Goal: Task Accomplishment & Management: Complete application form

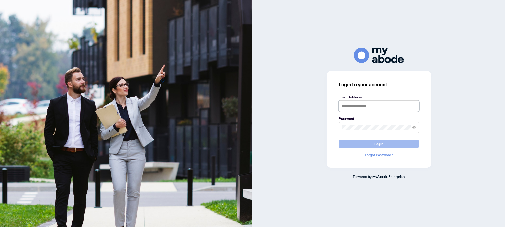
type input "**********"
click at [363, 142] on button "Login" at bounding box center [379, 143] width 80 height 9
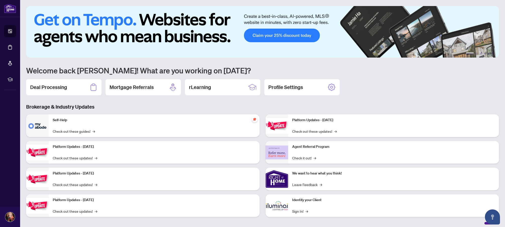
scroll to position [4, 0]
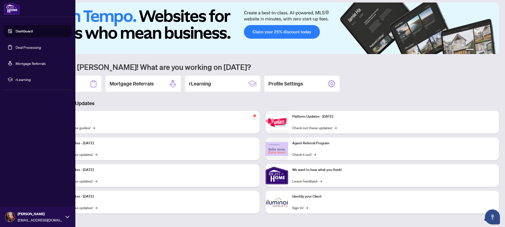
click at [19, 47] on link "Deal Processing" at bounding box center [28, 47] width 25 height 5
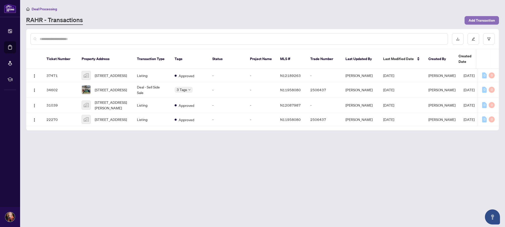
click at [482, 19] on span "Add Transaction" at bounding box center [481, 20] width 26 height 8
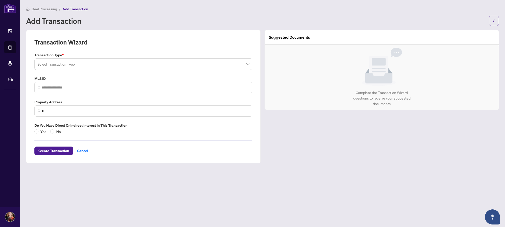
click at [89, 66] on input "search" at bounding box center [140, 64] width 207 height 11
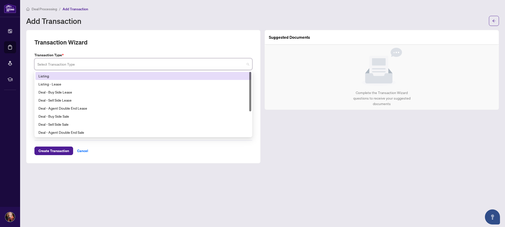
click at [56, 76] on div "Listing" at bounding box center [143, 76] width 210 height 6
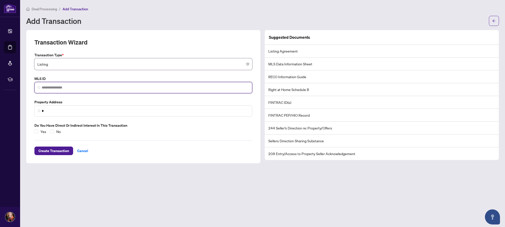
click at [58, 86] on input "search" at bounding box center [145, 87] width 207 height 5
type input "*********"
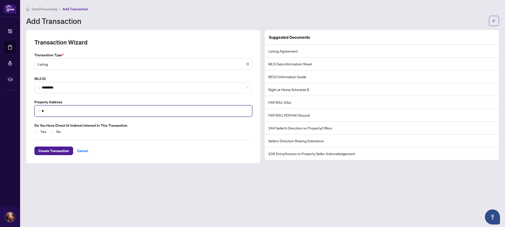
click at [72, 110] on input "*" at bounding box center [145, 110] width 207 height 5
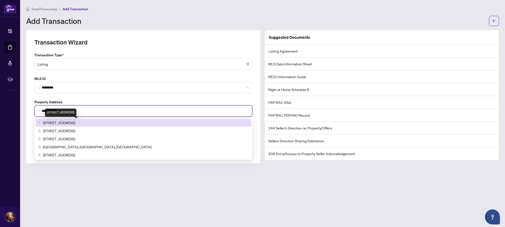
click at [74, 124] on span "[STREET_ADDRESS]" at bounding box center [59, 123] width 32 height 6
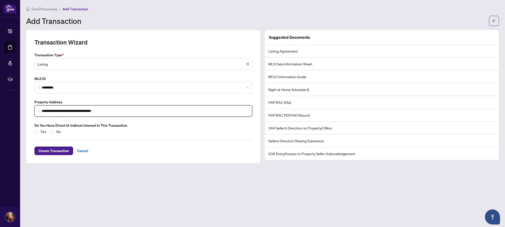
type input "**********"
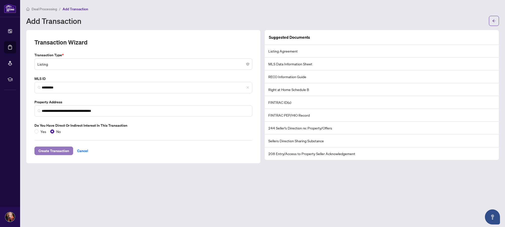
click at [57, 151] on span "Create Transaction" at bounding box center [53, 151] width 31 height 8
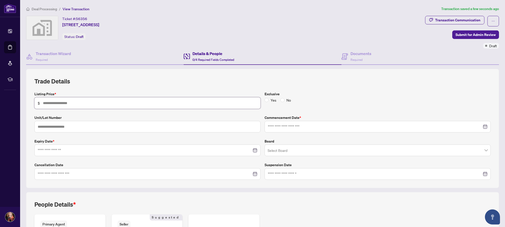
click at [57, 100] on input "text" at bounding box center [150, 103] width 214 height 6
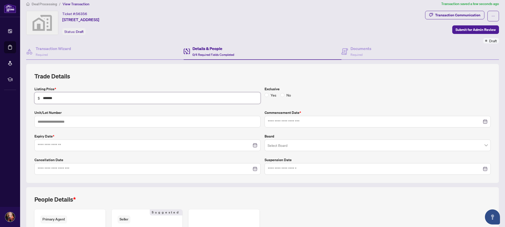
scroll to position [10, 0]
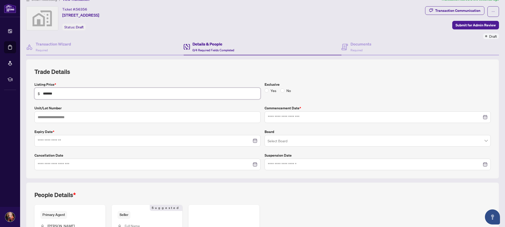
type input "*******"
click at [60, 139] on input at bounding box center [145, 141] width 214 height 6
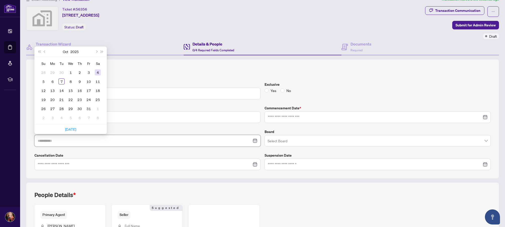
type input "**********"
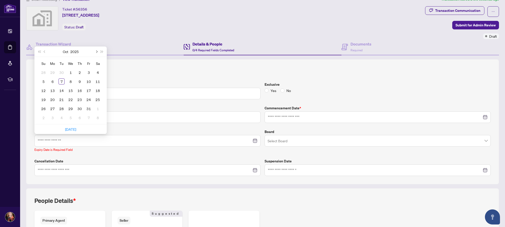
click at [97, 51] on button "Next month (PageDown)" at bounding box center [96, 51] width 6 height 10
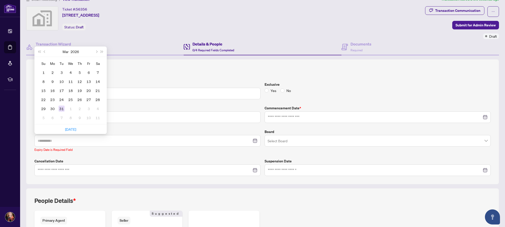
type input "**********"
click at [62, 108] on div "31" at bounding box center [62, 108] width 6 height 6
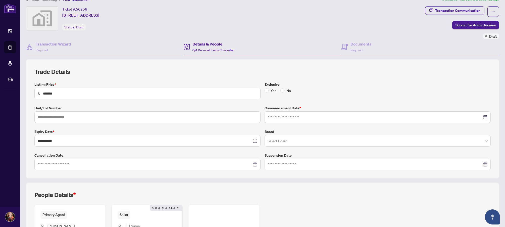
click at [284, 113] on div at bounding box center [377, 117] width 226 height 12
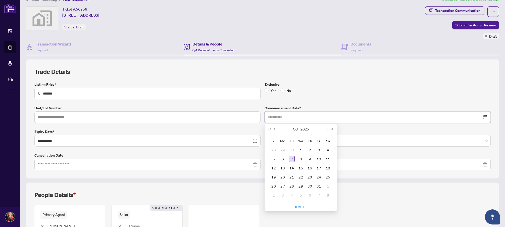
type input "**********"
click at [291, 159] on div "7" at bounding box center [292, 159] width 6 height 6
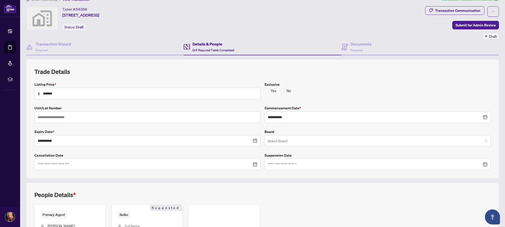
click at [288, 145] on input "search" at bounding box center [374, 141] width 215 height 11
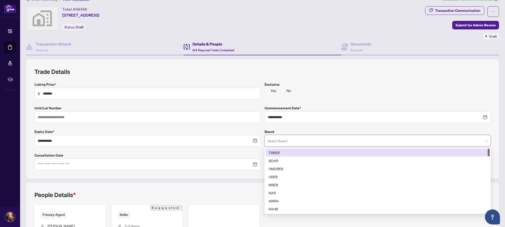
click at [285, 151] on div "TRREB" at bounding box center [377, 153] width 218 height 6
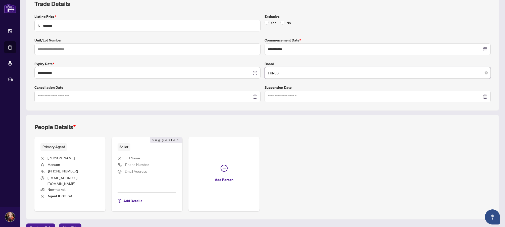
scroll to position [83, 0]
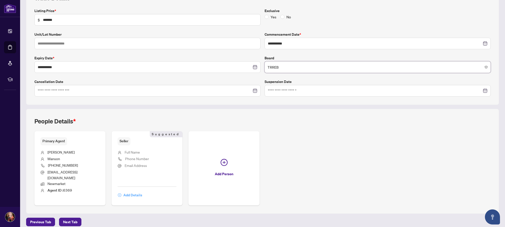
click at [136, 191] on span "Add Details" at bounding box center [132, 195] width 19 height 8
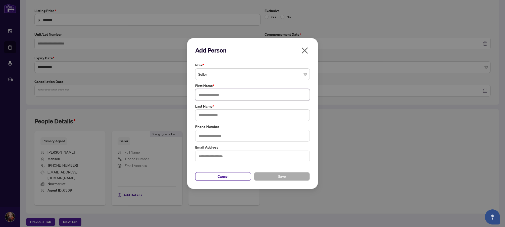
click at [215, 96] on input "text" at bounding box center [252, 95] width 115 height 12
type input "****"
type input "*****"
type input "**********"
click at [220, 157] on input "text" at bounding box center [252, 156] width 115 height 12
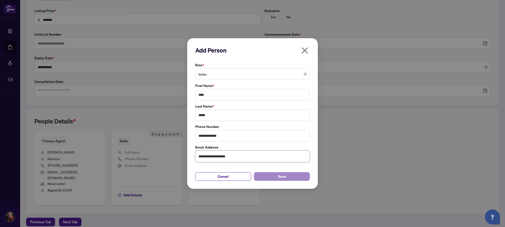
type input "**********"
click at [265, 175] on button "Save" at bounding box center [282, 176] width 56 height 9
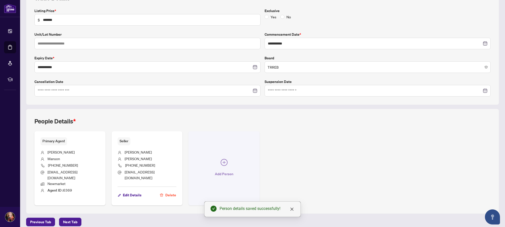
click at [227, 160] on icon "plus-circle" at bounding box center [224, 162] width 7 height 7
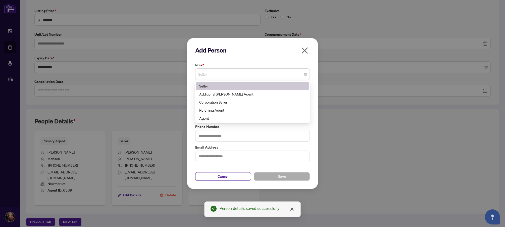
click at [225, 77] on span "Seller" at bounding box center [252, 74] width 108 height 10
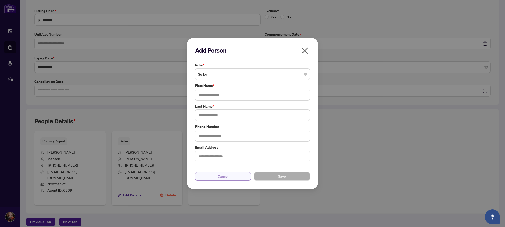
click at [223, 178] on span "Cancel" at bounding box center [223, 176] width 11 height 8
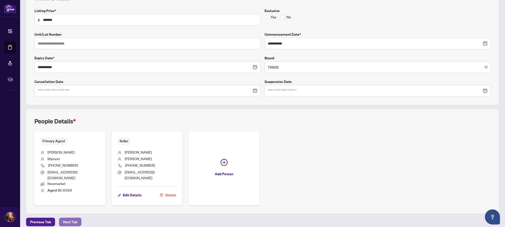
click at [75, 218] on span "Next Tab" at bounding box center [70, 222] width 14 height 8
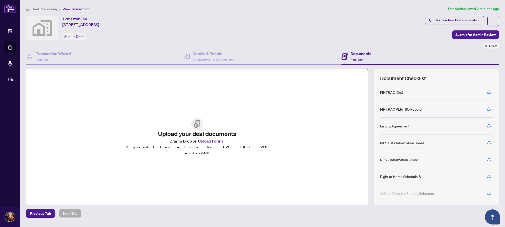
click at [208, 144] on button "Upload Forms" at bounding box center [210, 141] width 28 height 7
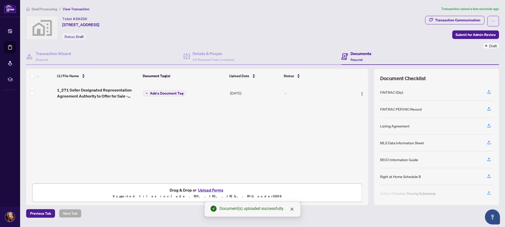
click at [164, 93] on span "Add a Document Tag" at bounding box center [166, 93] width 33 height 4
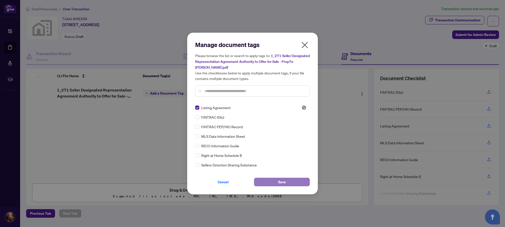
click at [279, 182] on span "Save" at bounding box center [282, 182] width 8 height 8
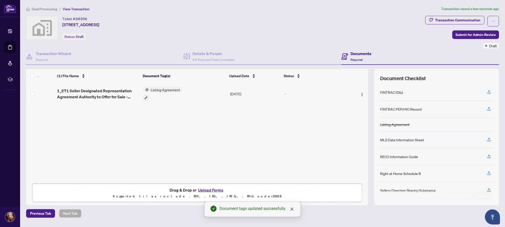
click at [215, 189] on button "Upload Forms" at bounding box center [210, 190] width 28 height 7
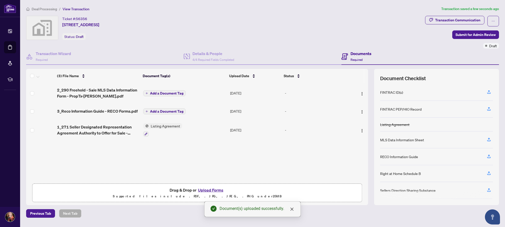
click at [167, 92] on span "Add a Document Tag" at bounding box center [166, 93] width 33 height 4
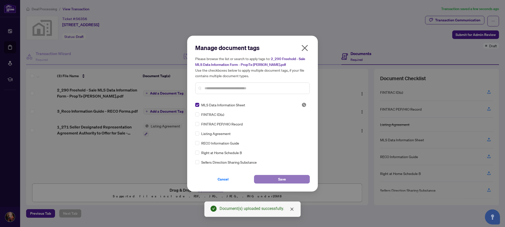
click at [285, 181] on span "Save" at bounding box center [282, 179] width 8 height 8
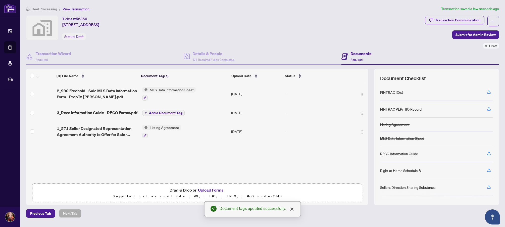
click at [170, 112] on span "Add a Document Tag" at bounding box center [165, 113] width 33 height 4
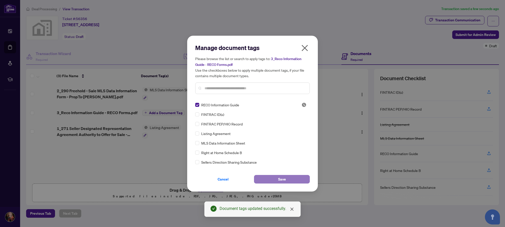
click at [281, 180] on span "Save" at bounding box center [282, 179] width 8 height 8
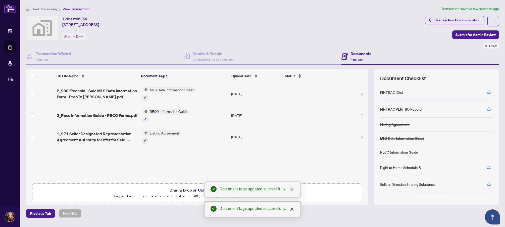
click at [200, 191] on button "Upload Forms" at bounding box center [210, 190] width 28 height 7
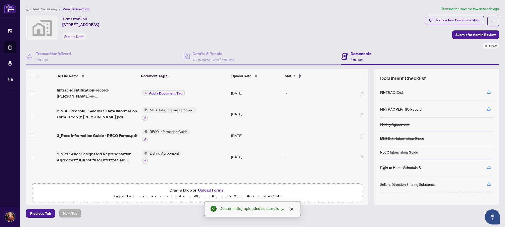
click at [163, 93] on span "Add a Document Tag" at bounding box center [165, 93] width 33 height 4
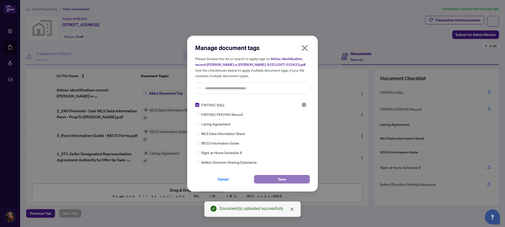
click at [288, 180] on button "Save" at bounding box center [282, 179] width 56 height 9
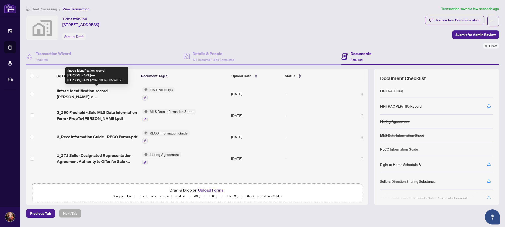
click at [103, 92] on span "fintrac-identification-record-[PERSON_NAME]-e-[PERSON_NAME]-20251007-035623.pdf" at bounding box center [97, 94] width 81 height 12
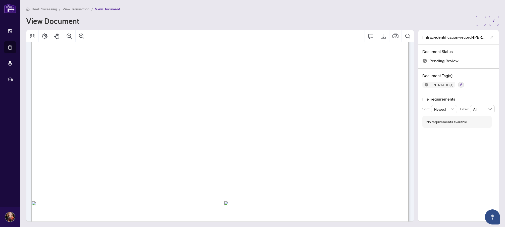
scroll to position [1, 0]
click at [496, 19] on button "button" at bounding box center [494, 20] width 10 height 10
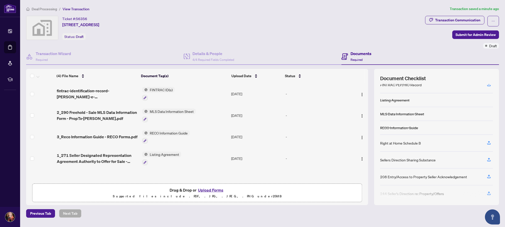
scroll to position [26, 0]
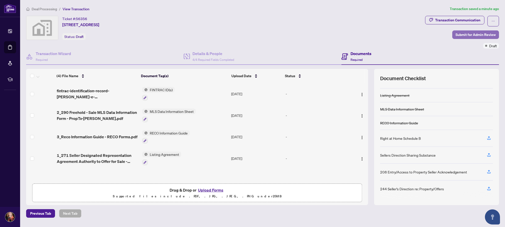
click at [469, 36] on span "Submit for Admin Review" at bounding box center [475, 35] width 40 height 8
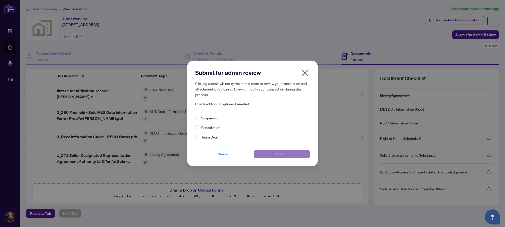
click at [286, 154] on span "Submit" at bounding box center [281, 154] width 11 height 8
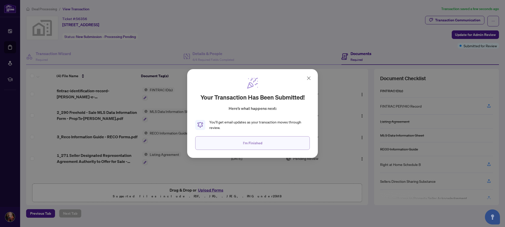
click at [260, 145] on span "I'm Finished" at bounding box center [252, 143] width 19 height 8
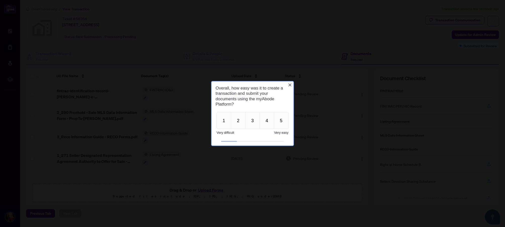
scroll to position [0, 0]
click at [283, 115] on button "5" at bounding box center [281, 120] width 15 height 17
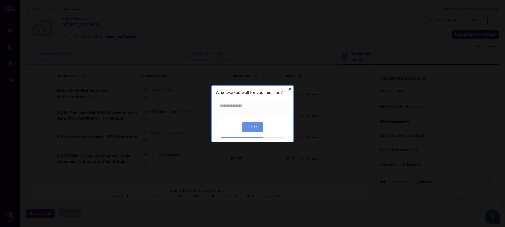
click at [254, 127] on button "Finish" at bounding box center [252, 127] width 21 height 10
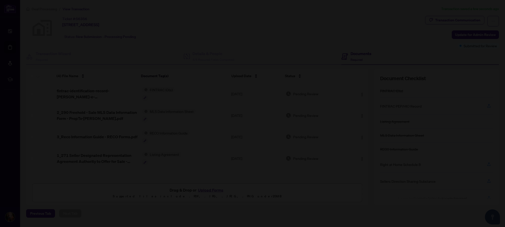
click at [305, 135] on div at bounding box center [252, 113] width 505 height 227
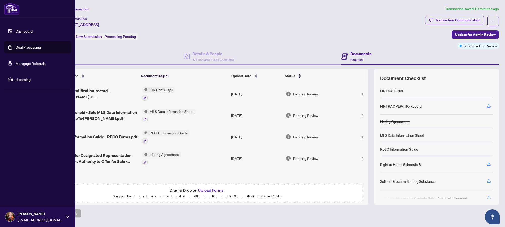
click at [20, 29] on link "Dashboard" at bounding box center [24, 31] width 17 height 5
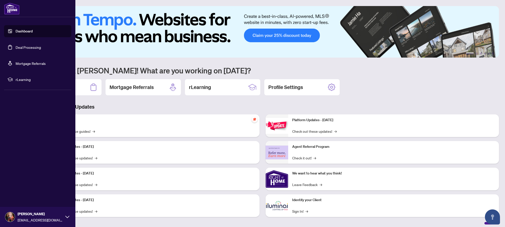
click at [18, 47] on link "Deal Processing" at bounding box center [28, 47] width 25 height 5
